Goal: Task Accomplishment & Management: Use online tool/utility

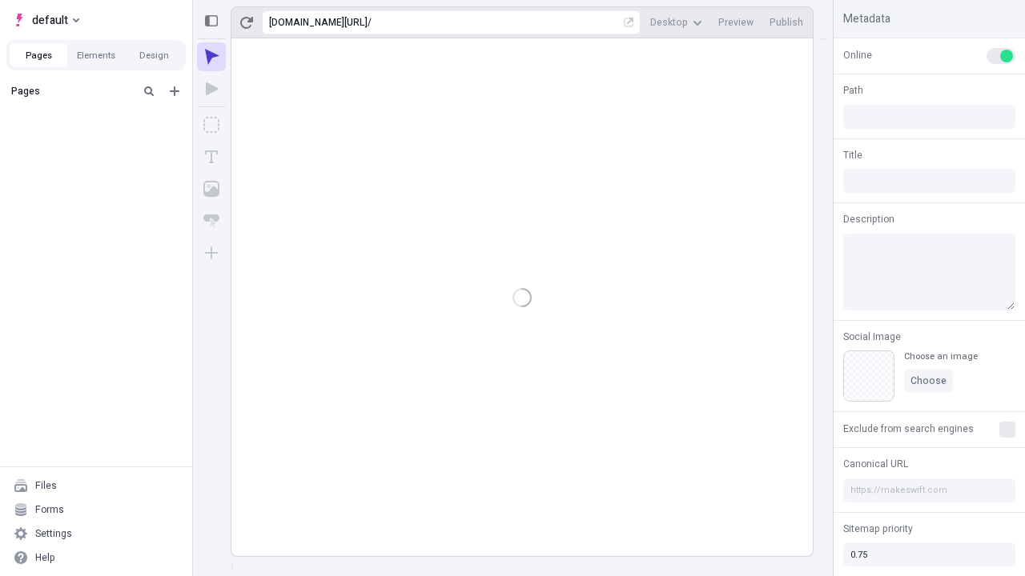
type input "/deep-link-sed"
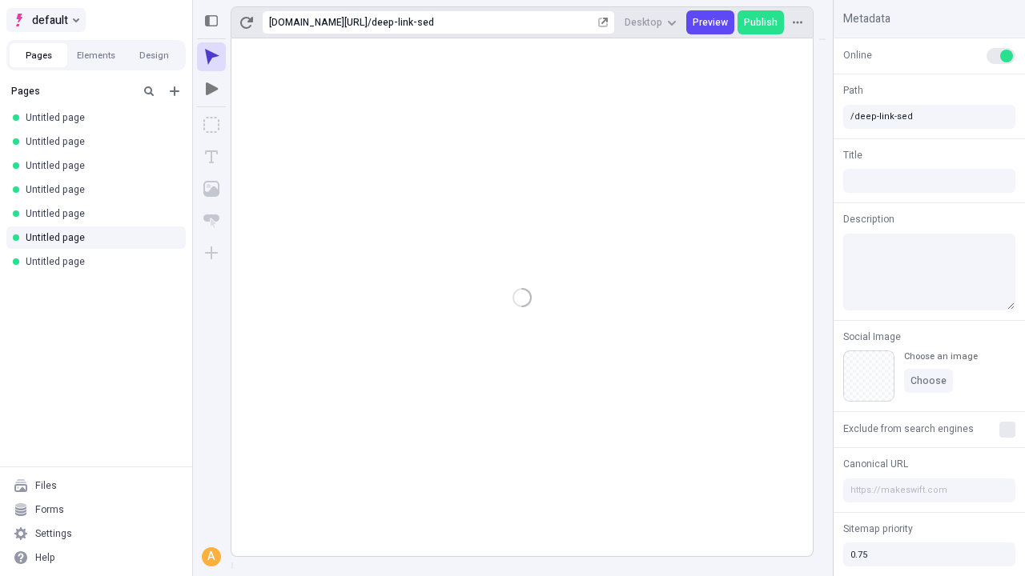
click at [45, 20] on span "default" at bounding box center [50, 19] width 36 height 19
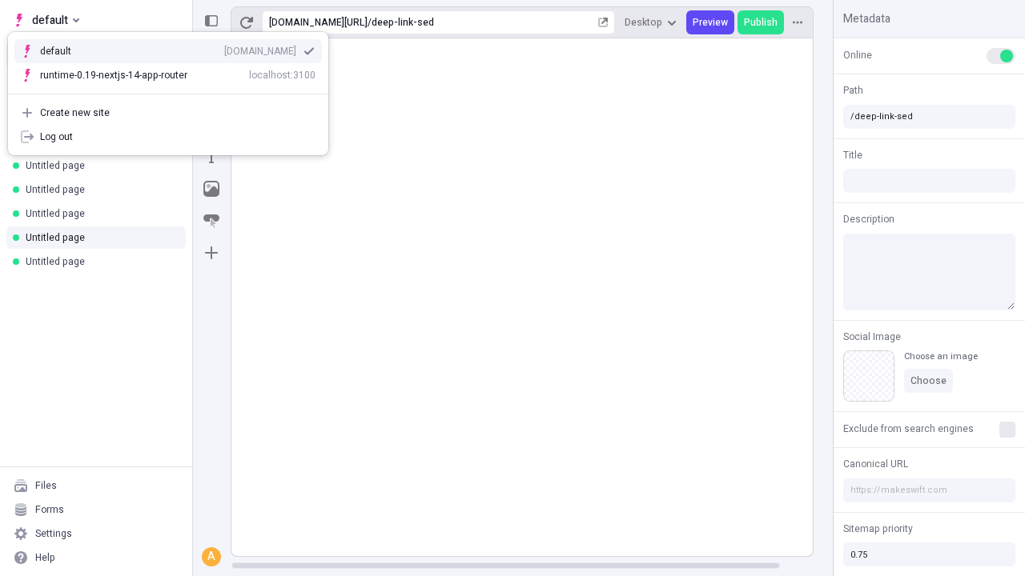
click at [224, 48] on div "[DOMAIN_NAME]" at bounding box center [260, 51] width 72 height 13
click at [175, 91] on icon "Add new" at bounding box center [175, 91] width 10 height 10
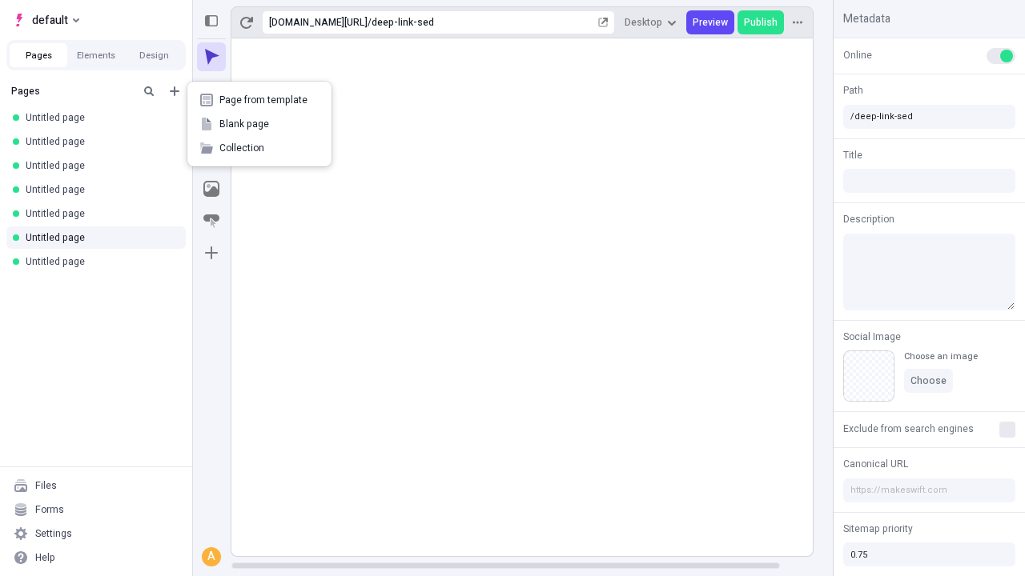
click at [259, 124] on span "Blank page" at bounding box center [268, 124] width 99 height 13
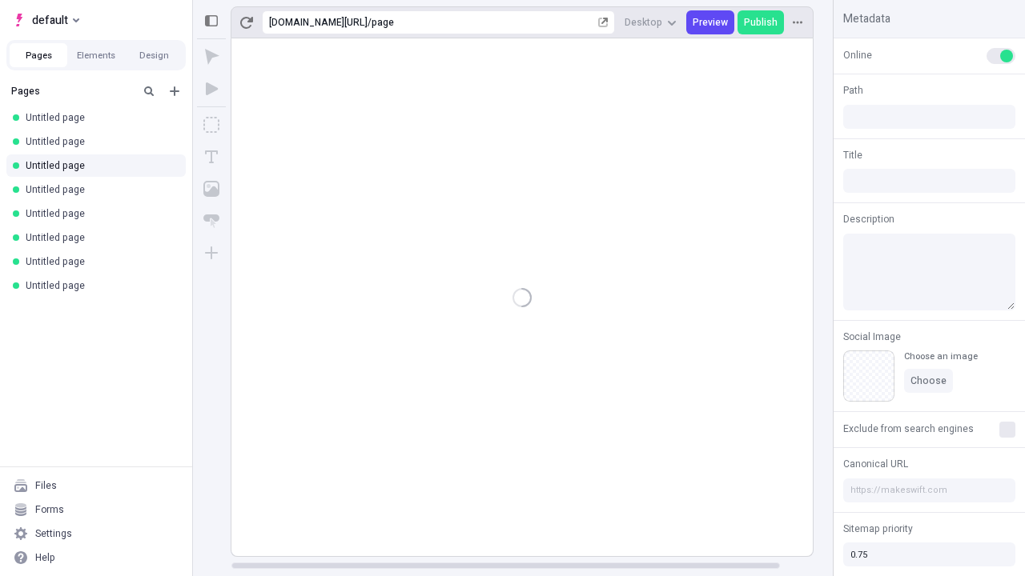
type input "/page"
